Goal: Transaction & Acquisition: Book appointment/travel/reservation

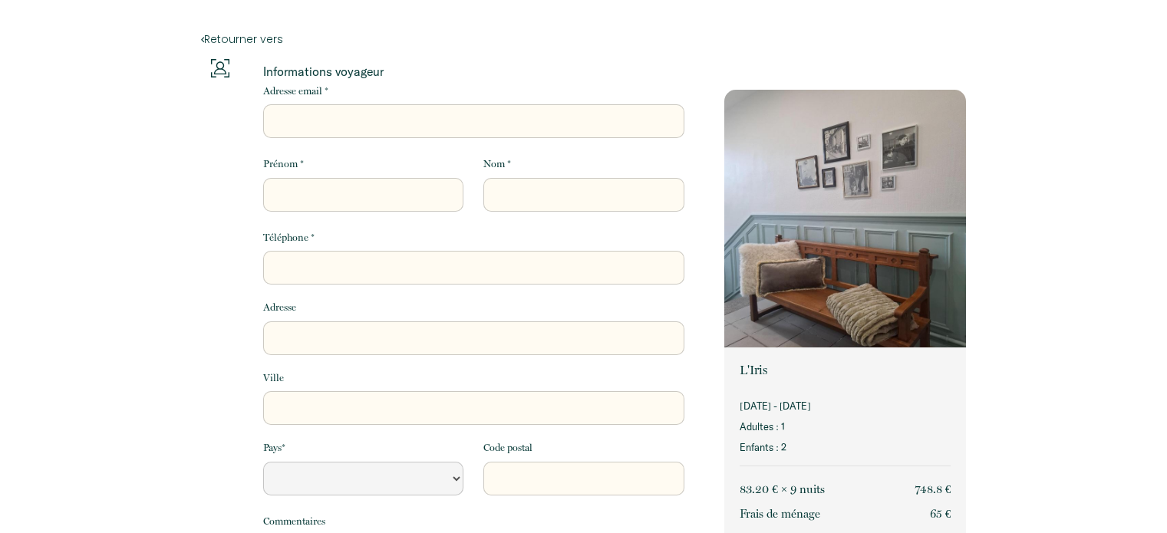
select select "Default select example"
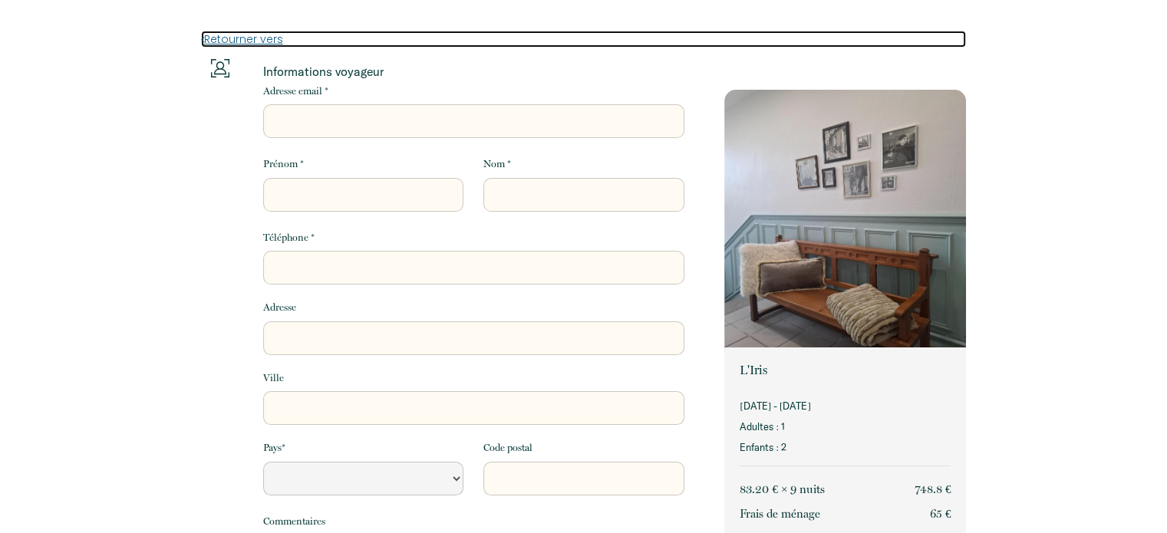
click at [221, 44] on link "Retourner vers" at bounding box center [584, 39] width 766 height 17
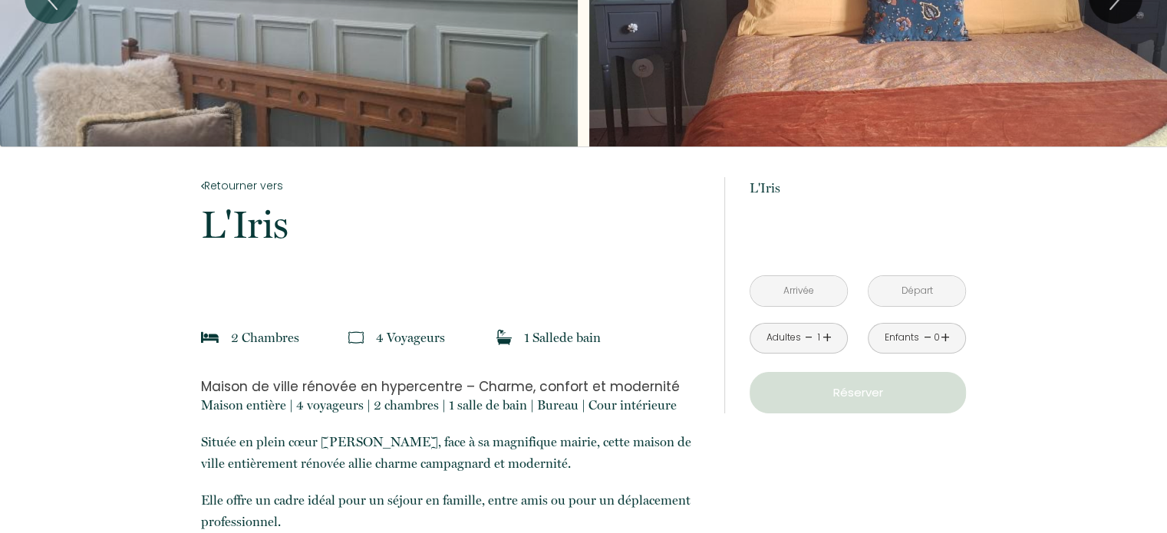
scroll to position [230, 0]
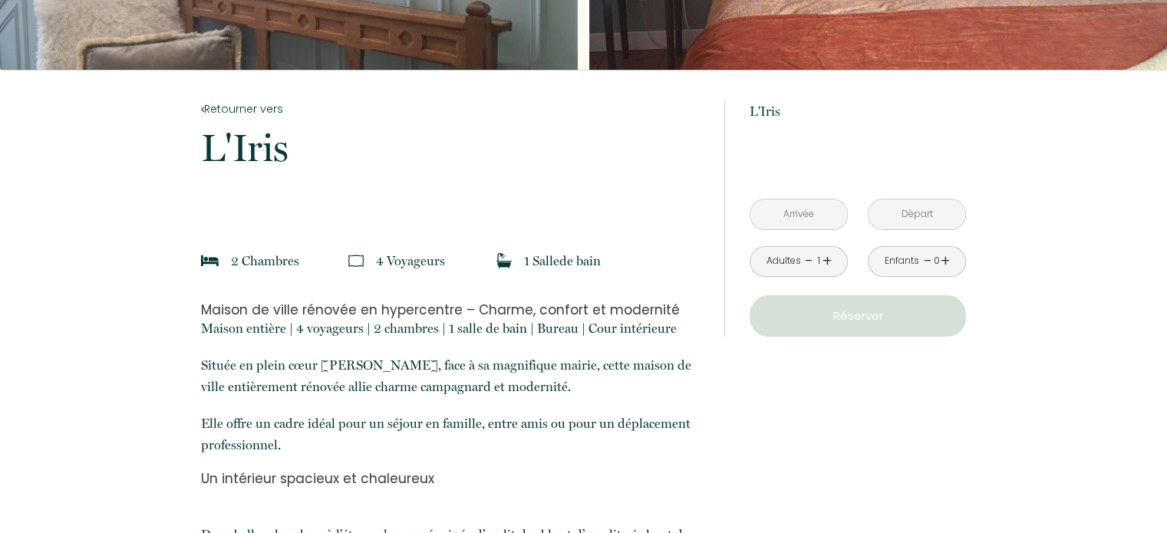
click at [801, 199] on input "text" at bounding box center [798, 214] width 97 height 30
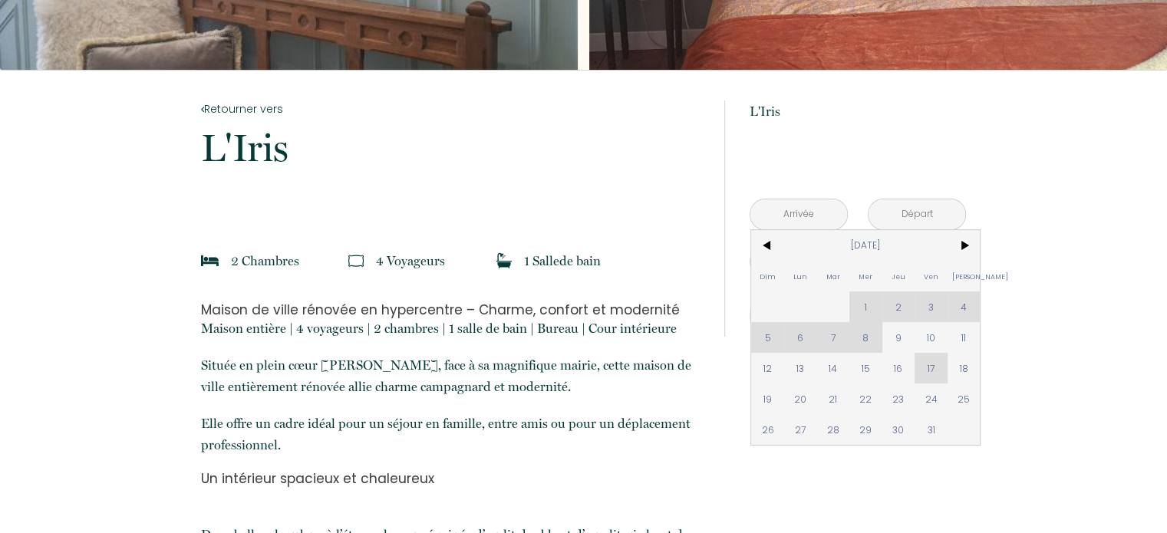
drag, startPoint x: 795, startPoint y: 379, endPoint x: 911, endPoint y: 395, distance: 117.7
click at [795, 384] on span "20" at bounding box center [800, 399] width 33 height 31
type input "Lun [DATE]"
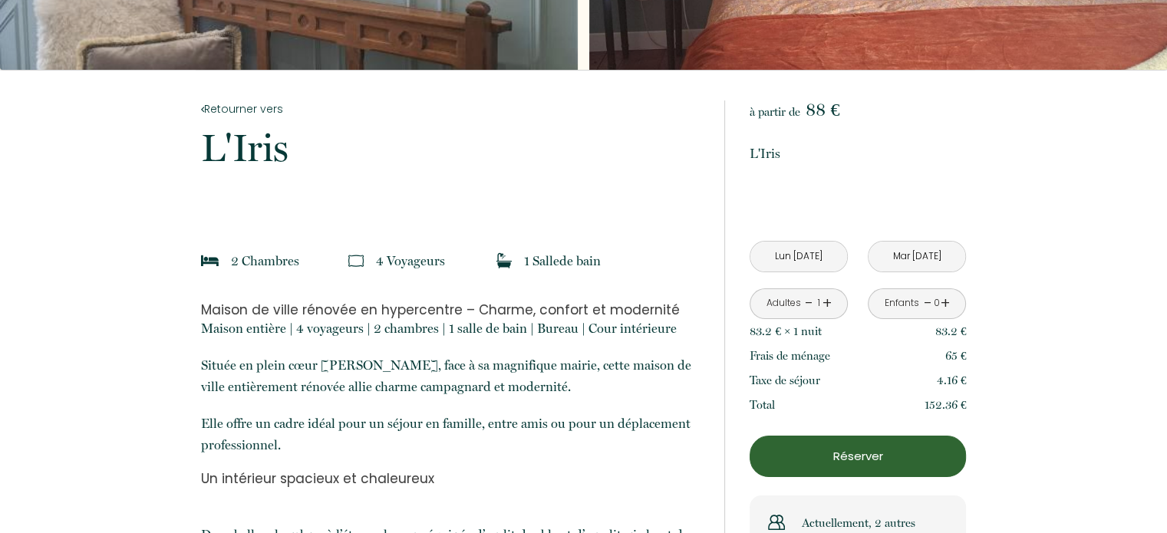
click at [923, 242] on input "Mar [DATE]" at bounding box center [917, 257] width 97 height 30
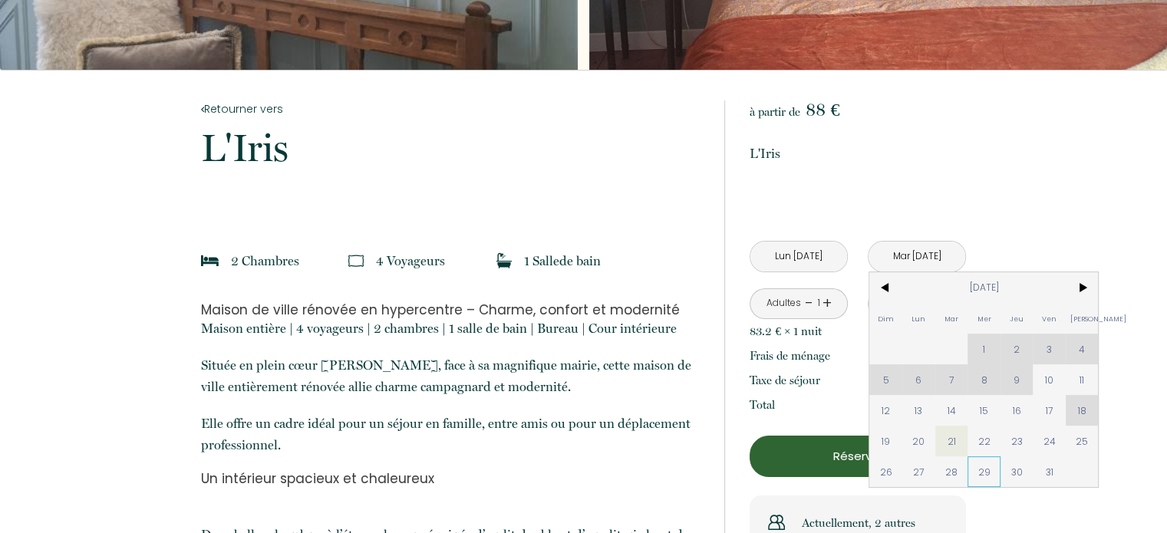
click at [976, 457] on span "29" at bounding box center [983, 472] width 33 height 31
type input "Mer [DATE]"
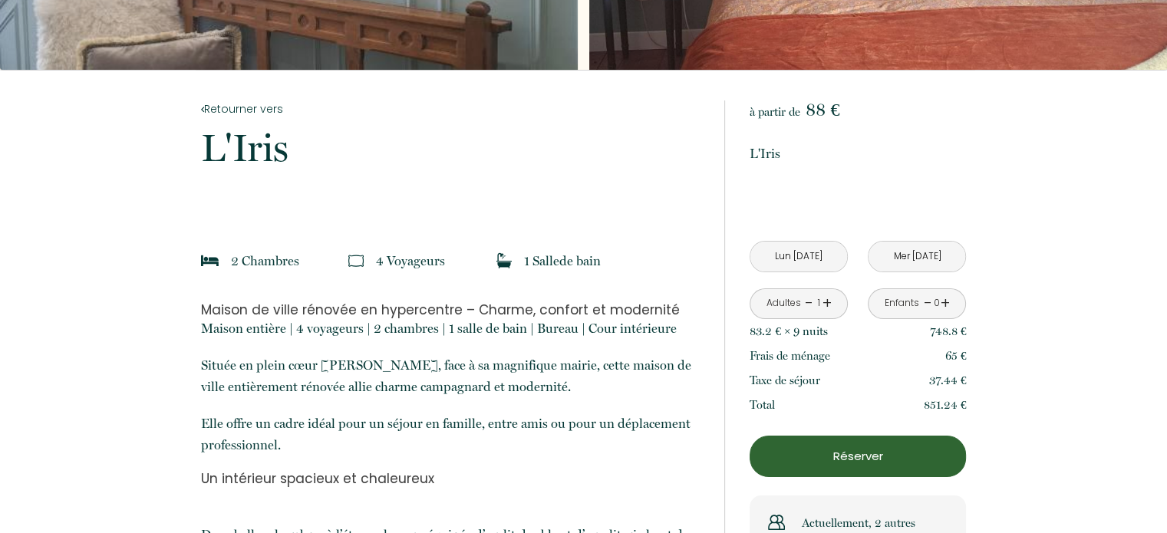
click at [859, 447] on p "Réserver" at bounding box center [858, 456] width 206 height 18
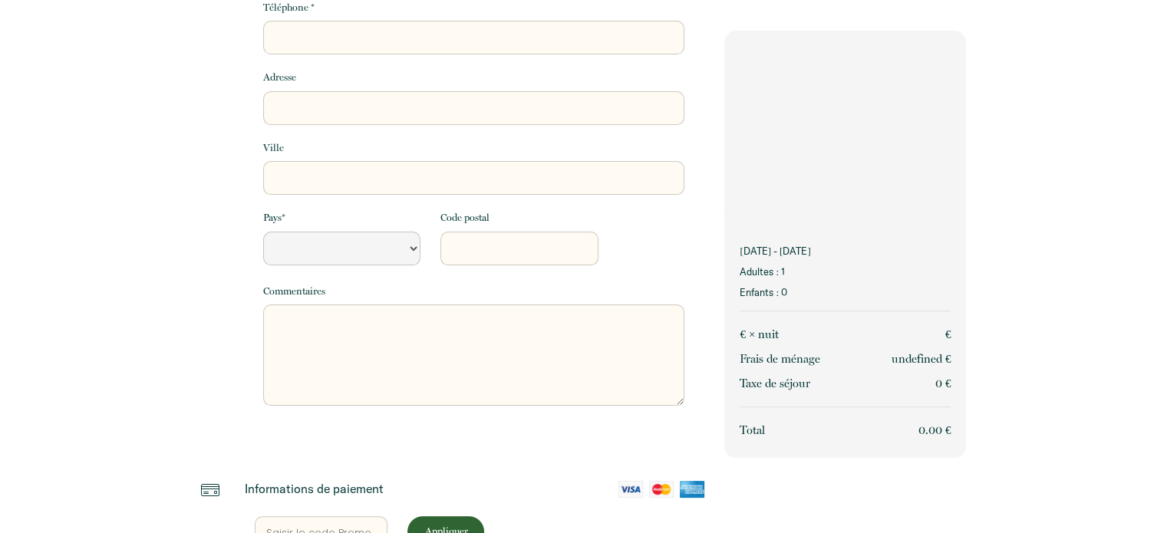
scroll to position [395, 0]
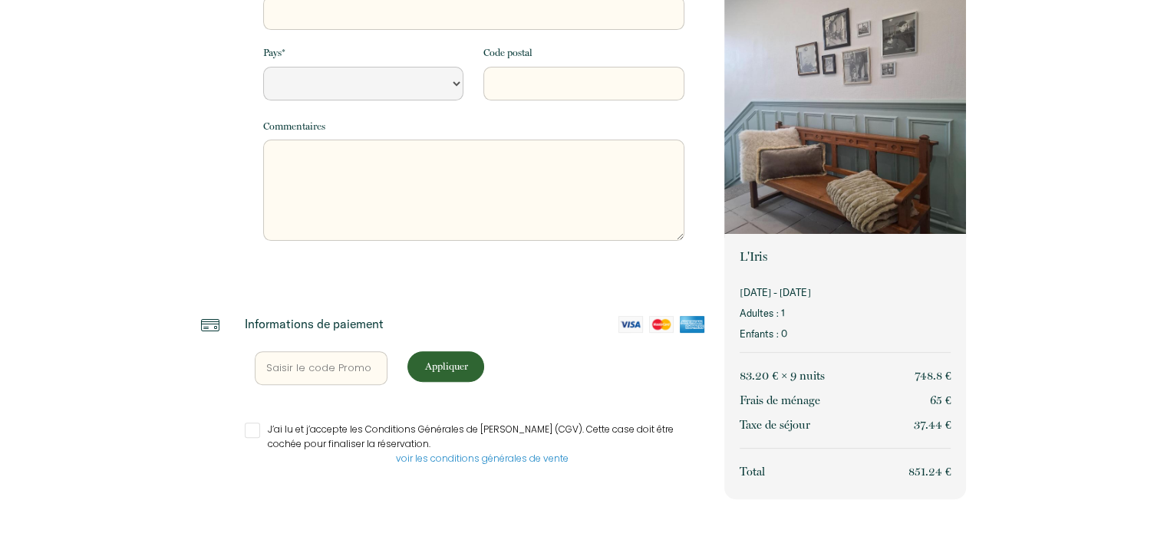
select select "Default select example"
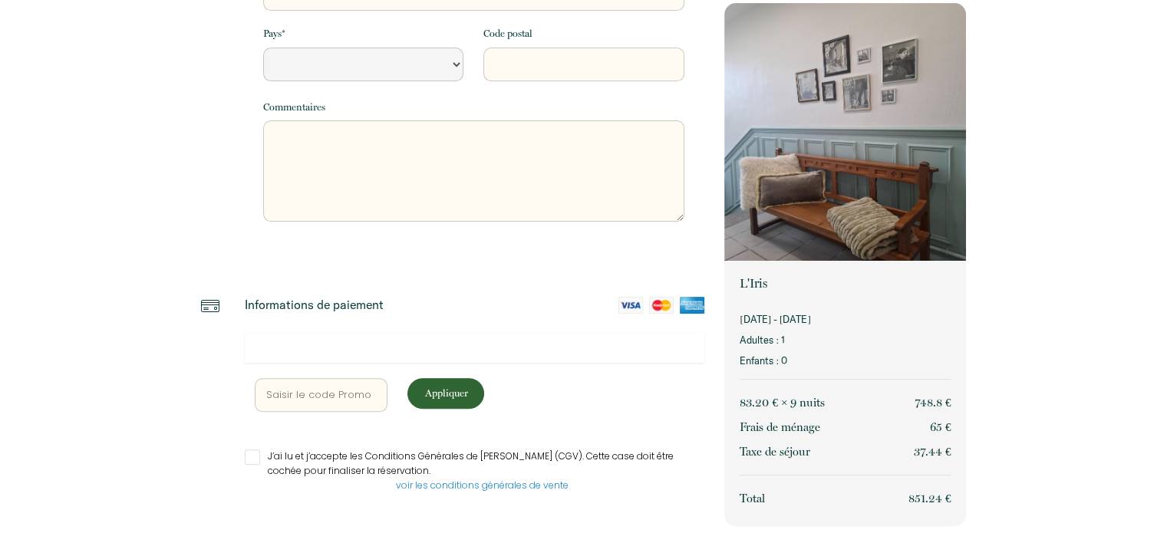
scroll to position [441, 0]
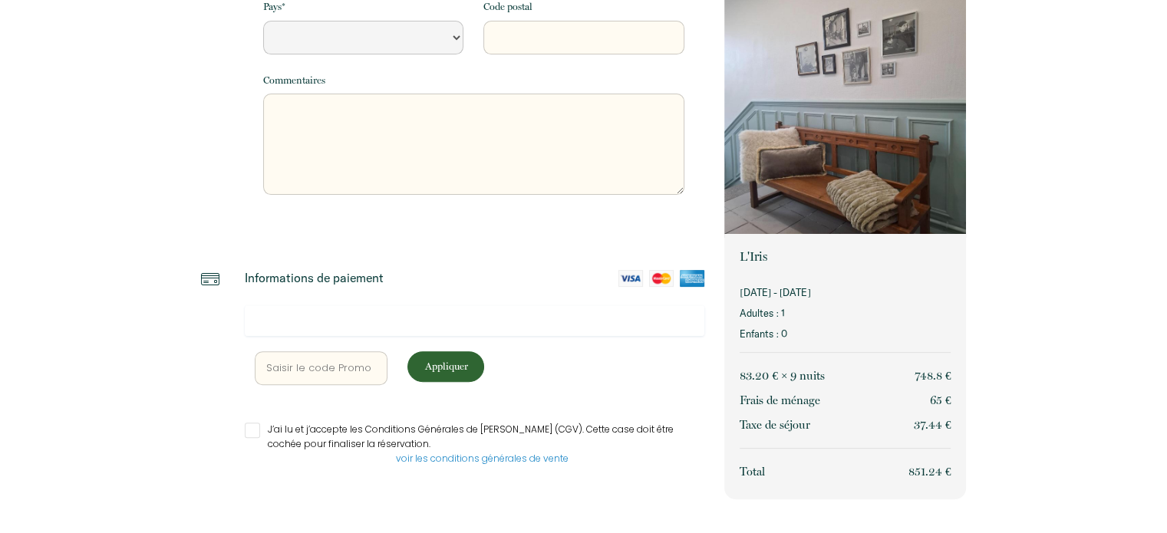
drag, startPoint x: 849, startPoint y: 124, endPoint x: 828, endPoint y: 308, distance: 184.5
click at [821, 328] on p "Enfants : 0" at bounding box center [845, 334] width 211 height 15
drag, startPoint x: 820, startPoint y: 327, endPoint x: 1076, endPoint y: 407, distance: 268.4
click at [1076, 407] on div "Retourner vers Informations voyageur Adresse email * Prénom * Nom * Téléphone *…" at bounding box center [583, 46] width 1167 height 975
